Goal: Information Seeking & Learning: Learn about a topic

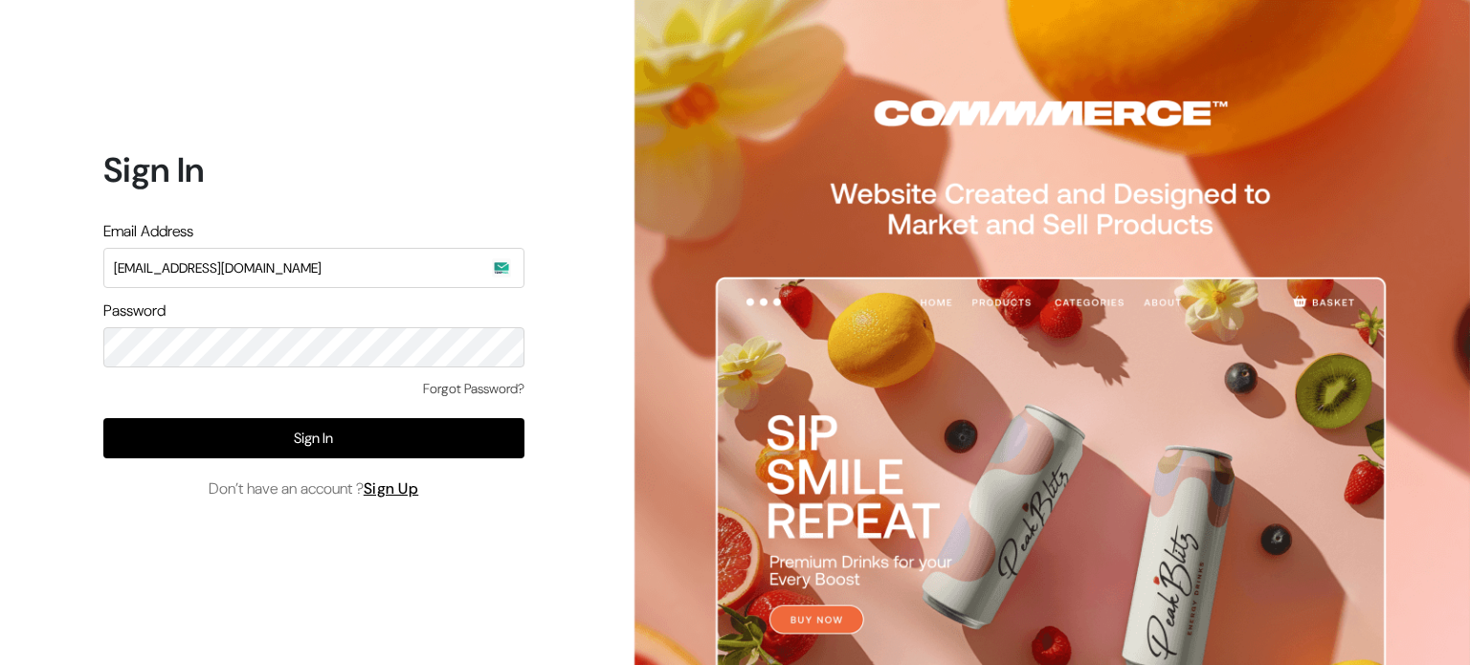
click at [278, 425] on button "Sign In" at bounding box center [313, 438] width 421 height 40
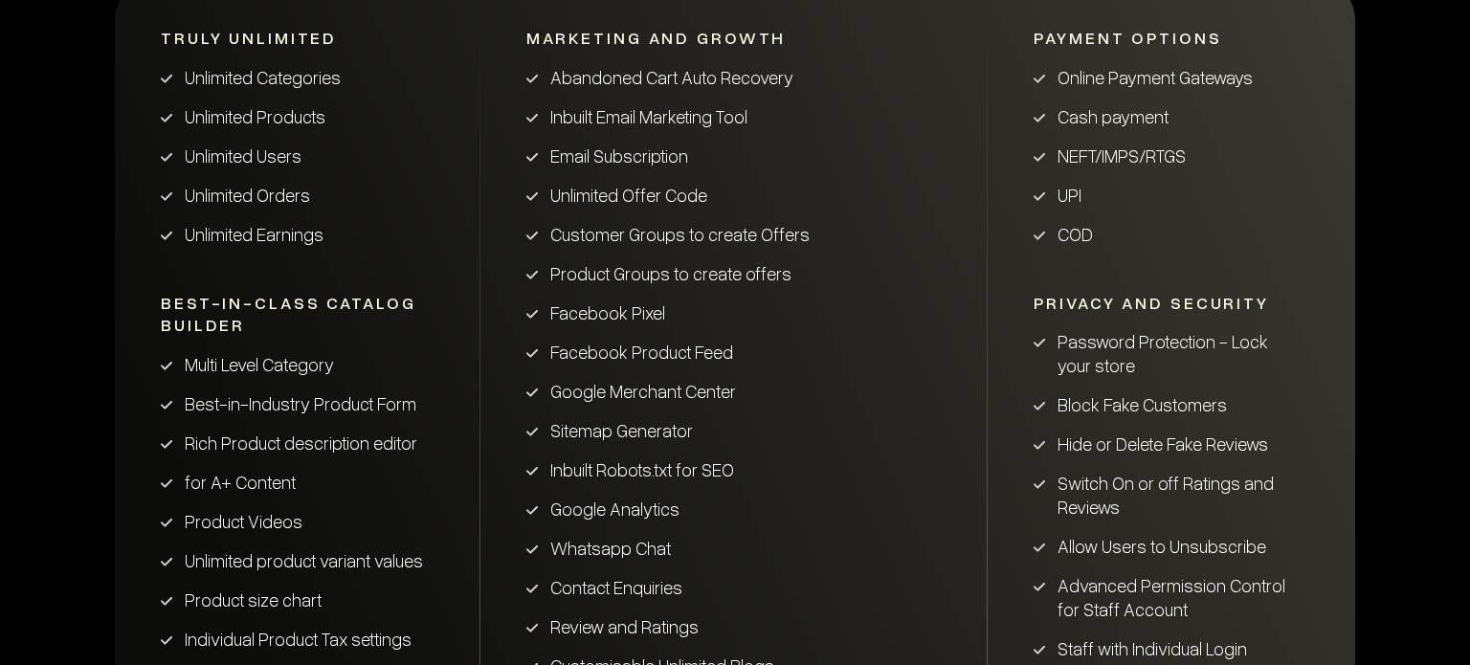
scroll to position [1244, 0]
